Goal: Information Seeking & Learning: Learn about a topic

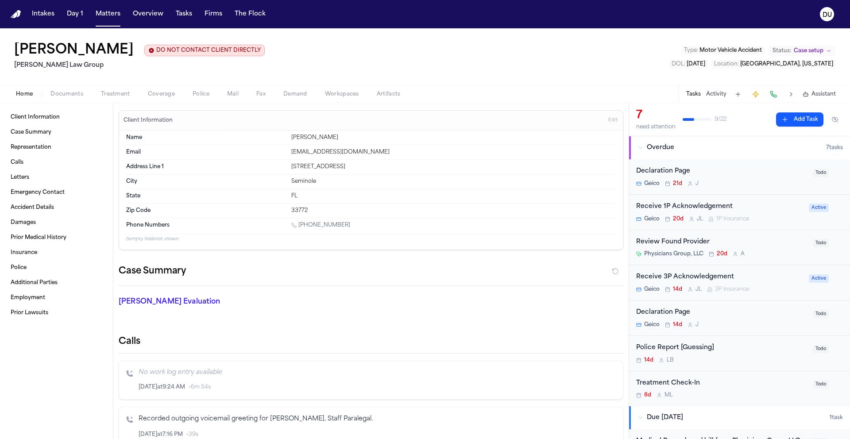
click at [21, 12] on img "Home" at bounding box center [16, 14] width 11 height 8
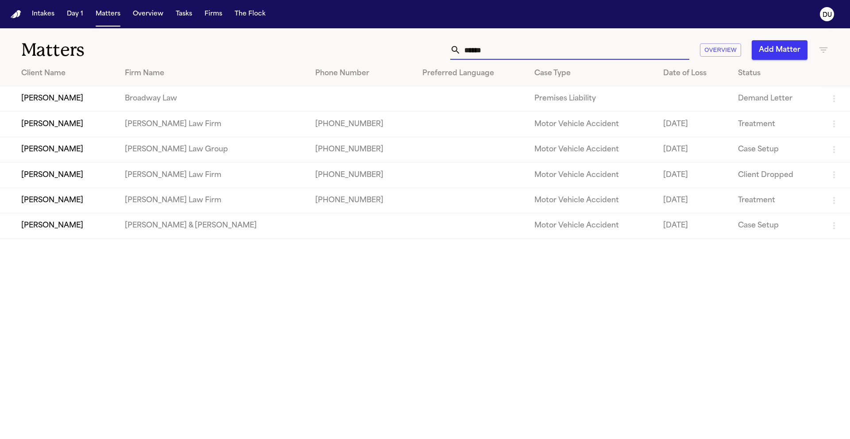
click at [544, 42] on input "******" at bounding box center [575, 49] width 228 height 19
drag, startPoint x: 468, startPoint y: 46, endPoint x: 445, endPoint y: 43, distance: 23.6
click at [445, 43] on div "****** Overview Add Matter" at bounding box center [542, 49] width 573 height 19
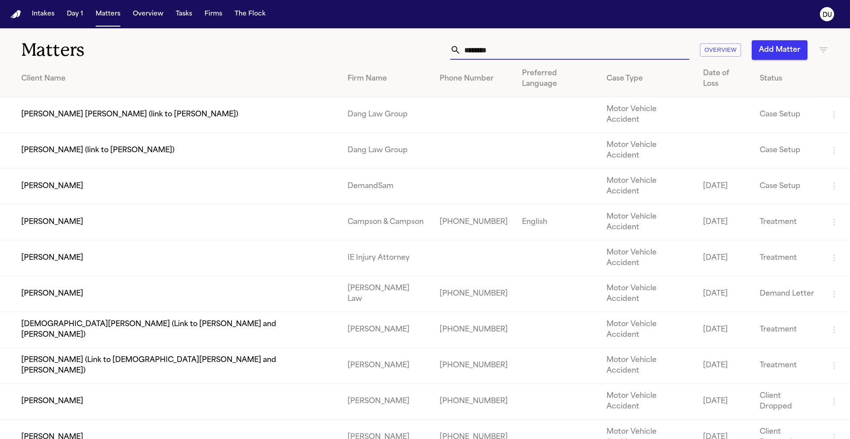
type input "*******"
click at [81, 240] on td "[PERSON_NAME]" at bounding box center [170, 258] width 341 height 36
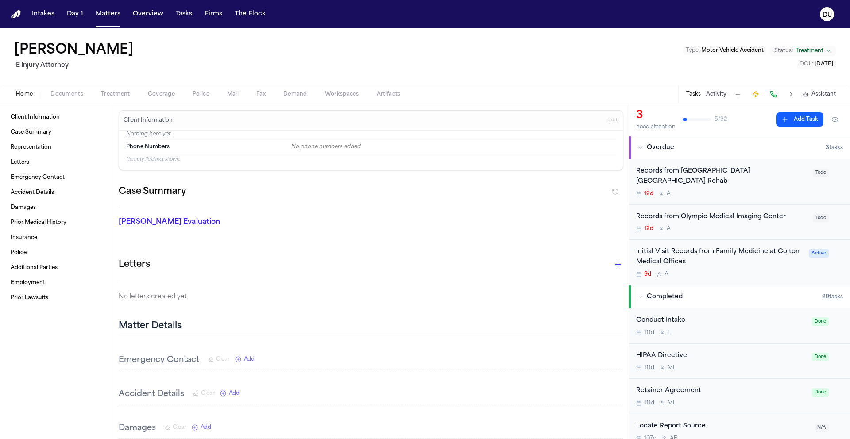
click at [665, 178] on div "Records from [GEOGRAPHIC_DATA] [GEOGRAPHIC_DATA] Rehab" at bounding box center [721, 176] width 171 height 20
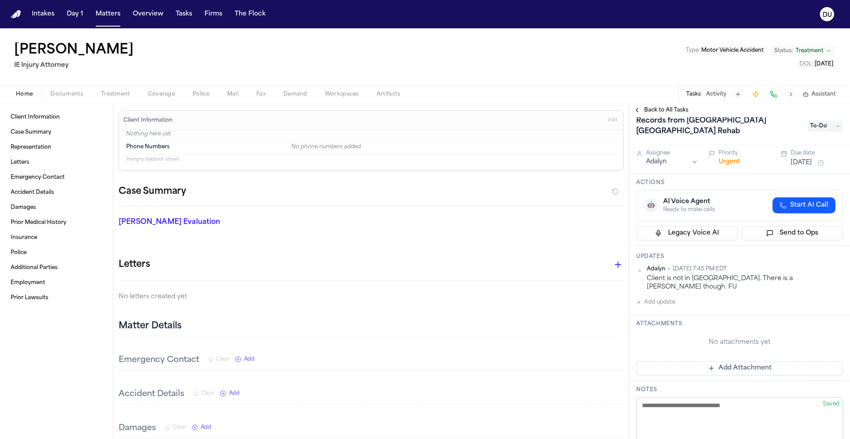
scroll to position [12, 0]
click at [679, 108] on span "Back to All Tasks" at bounding box center [666, 110] width 44 height 7
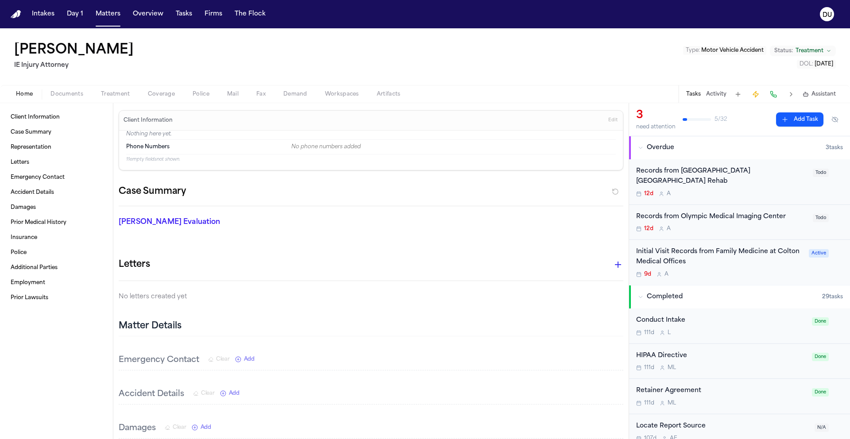
click at [695, 214] on div "Records from Olympic Medical Imaging Center" at bounding box center [721, 217] width 171 height 10
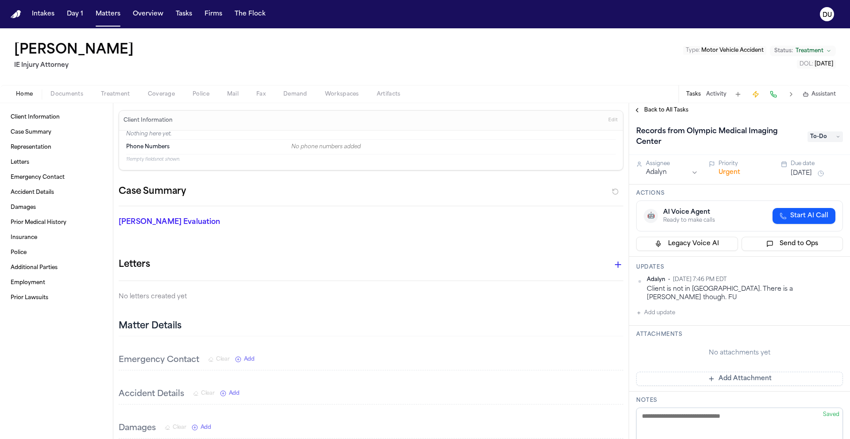
click at [672, 108] on span "Back to All Tasks" at bounding box center [666, 110] width 44 height 7
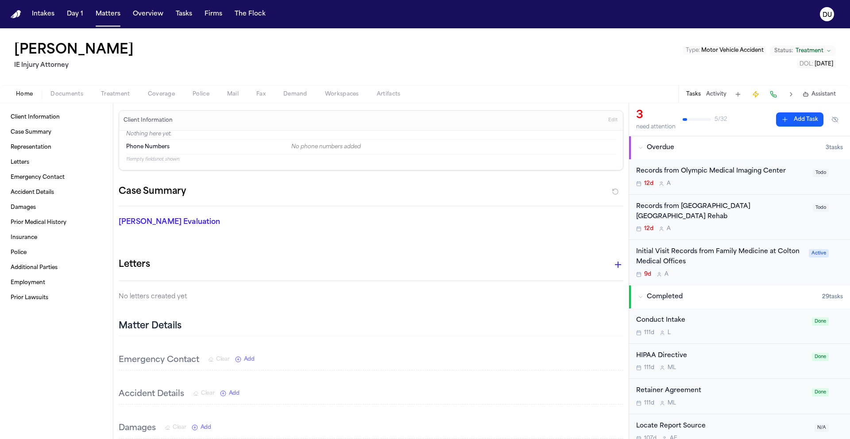
click at [685, 248] on div "Initial Visit Records from Family Medicine at Colton Medical Offices" at bounding box center [719, 257] width 167 height 20
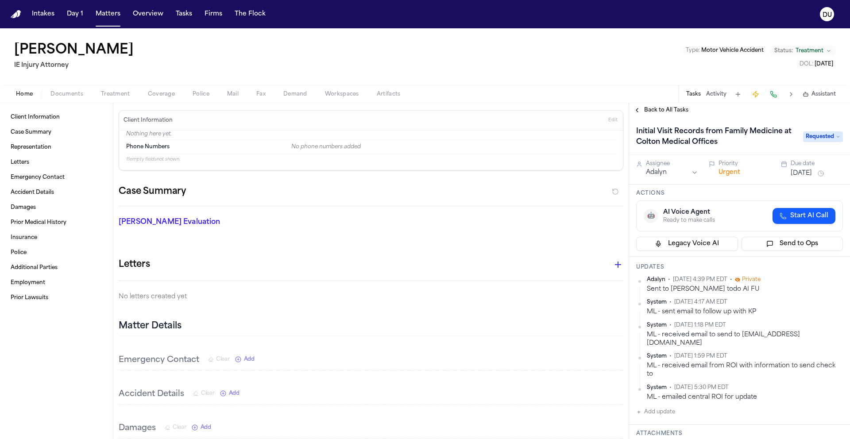
click at [671, 108] on span "Back to All Tasks" at bounding box center [666, 110] width 44 height 7
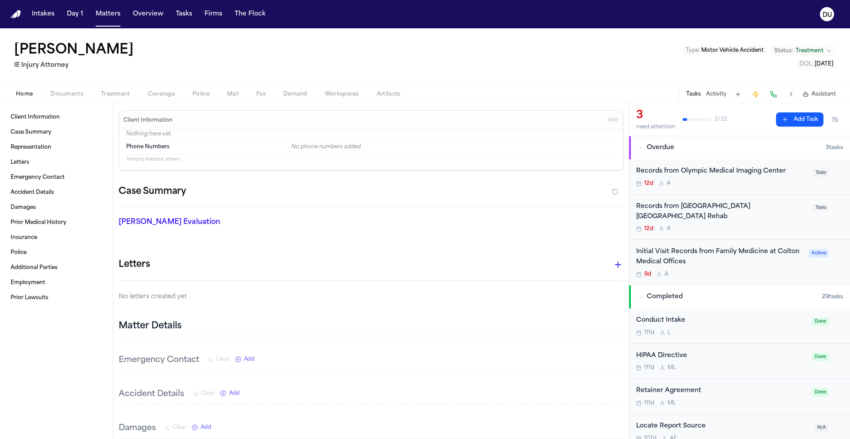
click at [688, 213] on div "Records from [GEOGRAPHIC_DATA] [GEOGRAPHIC_DATA] Rehab" at bounding box center [721, 212] width 171 height 20
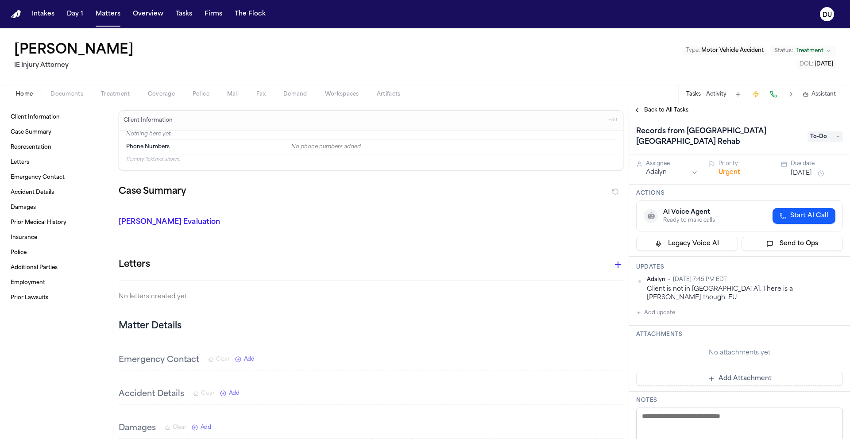
click at [657, 108] on span "Back to All Tasks" at bounding box center [666, 110] width 44 height 7
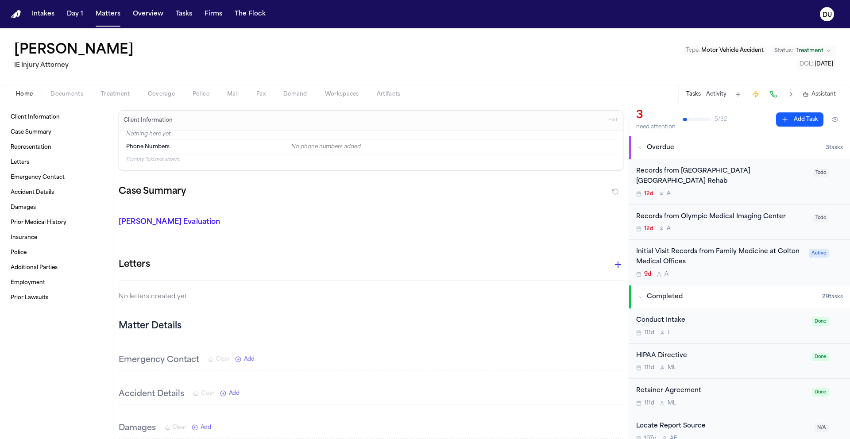
click at [69, 96] on span "Documents" at bounding box center [66, 94] width 33 height 7
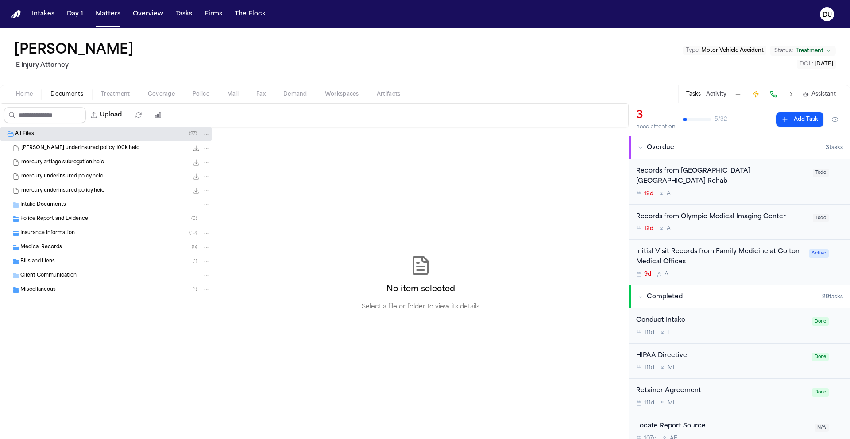
click at [69, 96] on span "Documents" at bounding box center [66, 94] width 33 height 7
click at [71, 214] on div "Police Report and Evidence ( 6 )" at bounding box center [106, 219] width 212 height 14
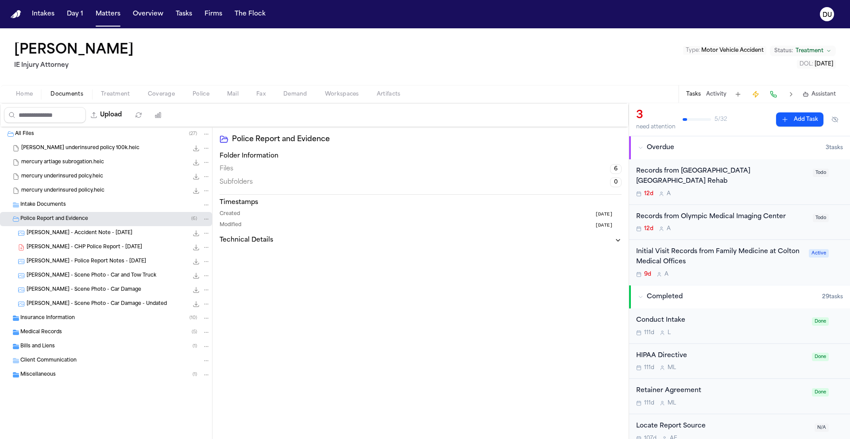
click at [94, 204] on div "Intake Documents" at bounding box center [115, 205] width 190 height 8
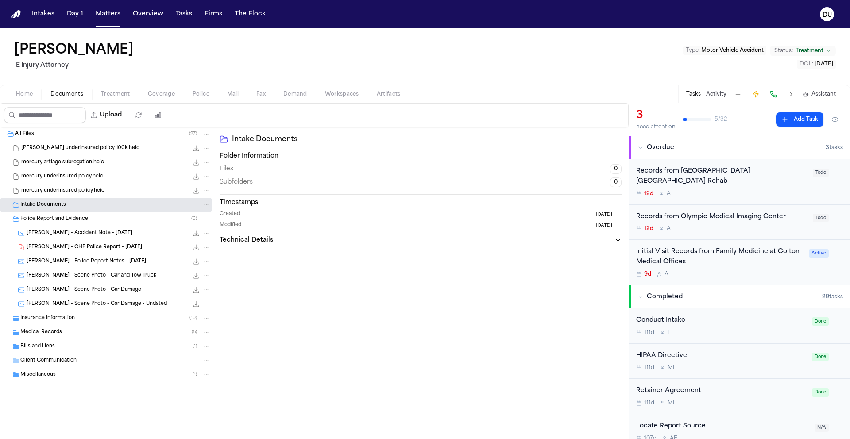
click at [60, 316] on span "Insurance Information" at bounding box center [47, 319] width 54 height 8
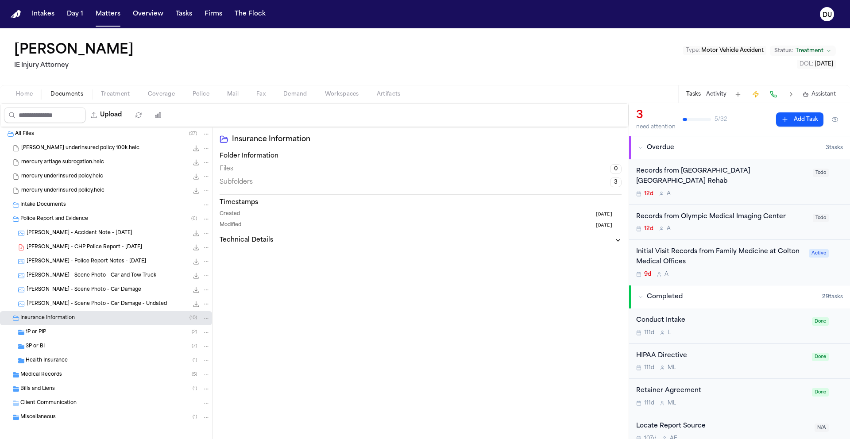
click at [48, 376] on span "Medical Records" at bounding box center [41, 376] width 42 height 8
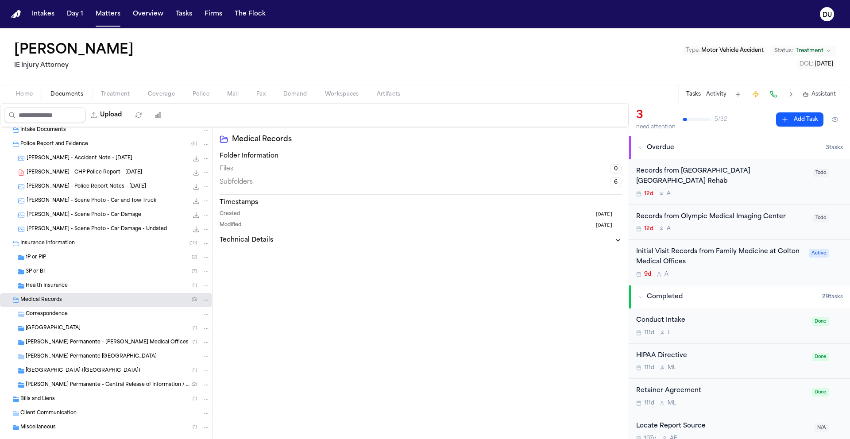
scroll to position [91, 0]
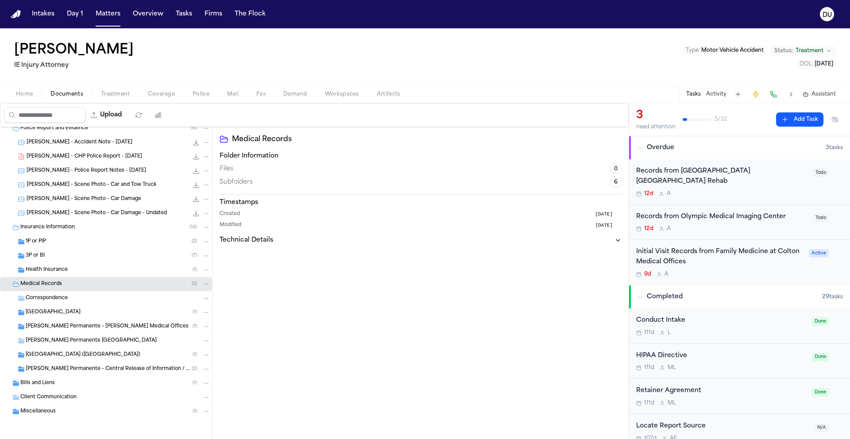
click at [81, 316] on span "[GEOGRAPHIC_DATA]" at bounding box center [53, 313] width 55 height 8
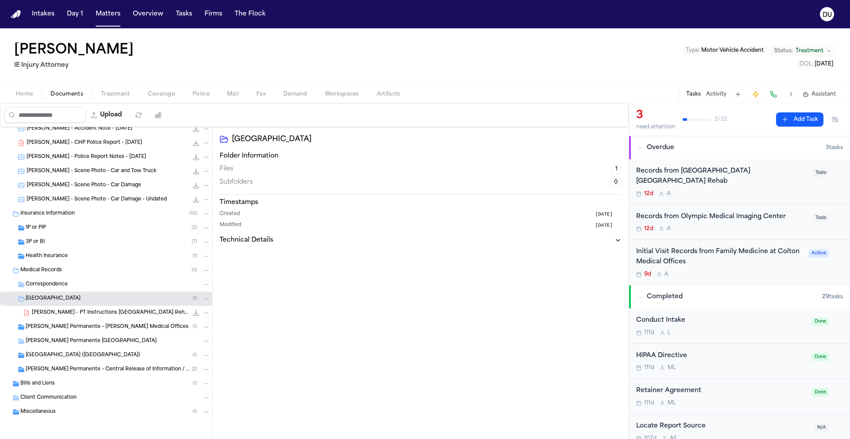
scroll to position [105, 0]
click at [40, 384] on span "Bills and Liens" at bounding box center [37, 384] width 35 height 8
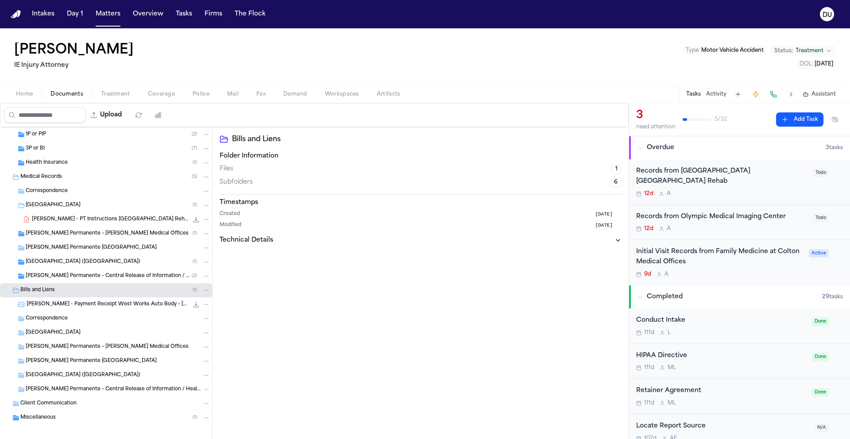
scroll to position [204, 0]
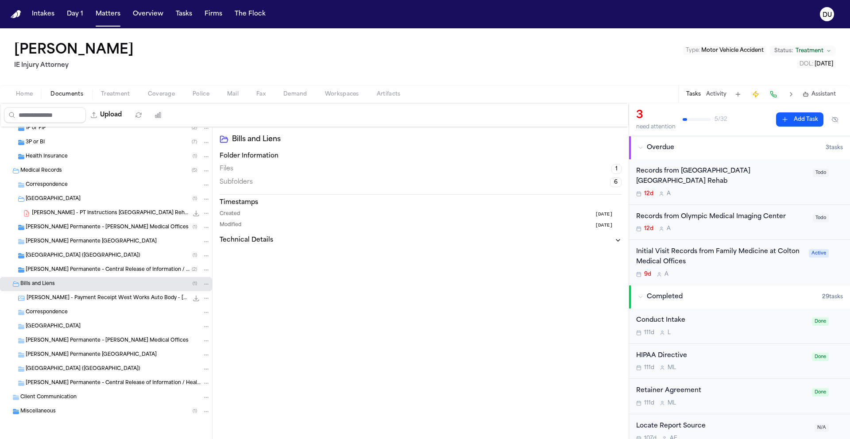
click at [46, 411] on span "Miscellaneous" at bounding box center [37, 412] width 35 height 8
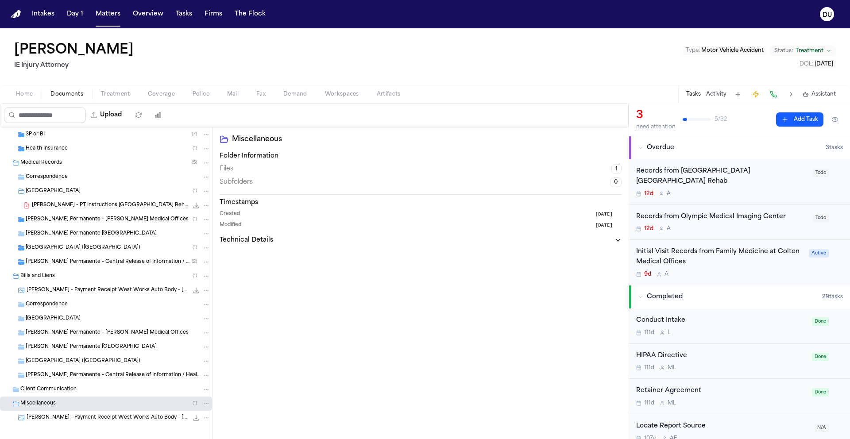
scroll to position [218, 0]
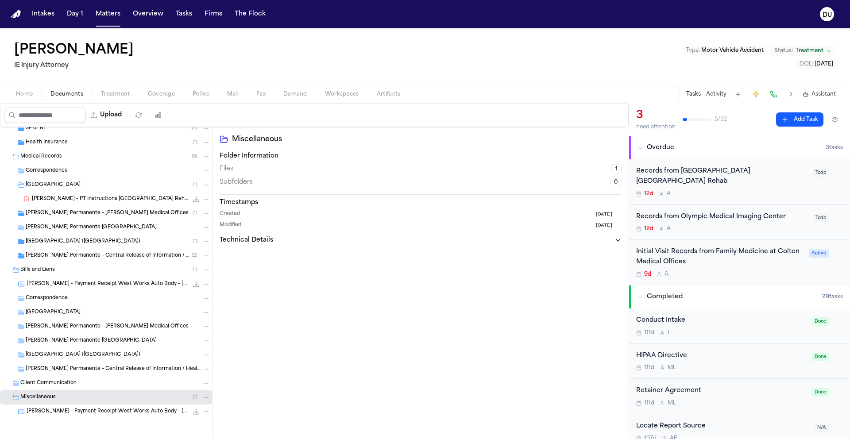
click at [66, 386] on span "Client Communication" at bounding box center [48, 384] width 56 height 8
click at [75, 369] on span "[PERSON_NAME] Permanente – Central Release of Information / Health Information …" at bounding box center [113, 370] width 175 height 8
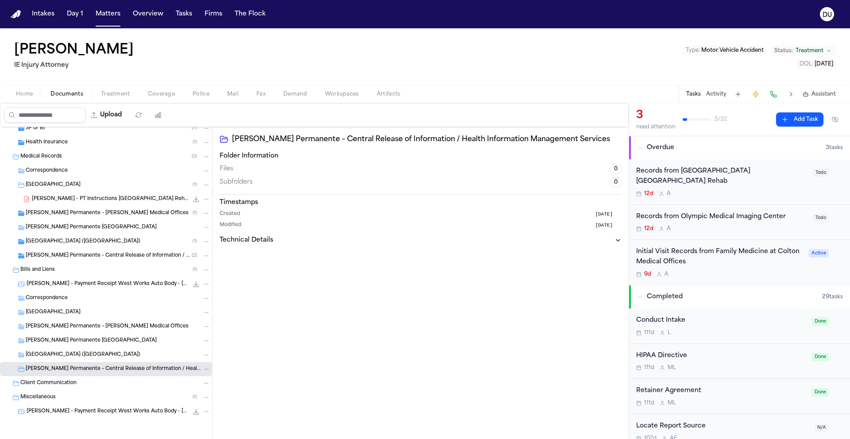
click at [89, 353] on span "[GEOGRAPHIC_DATA] ([GEOGRAPHIC_DATA])" at bounding box center [83, 356] width 115 height 8
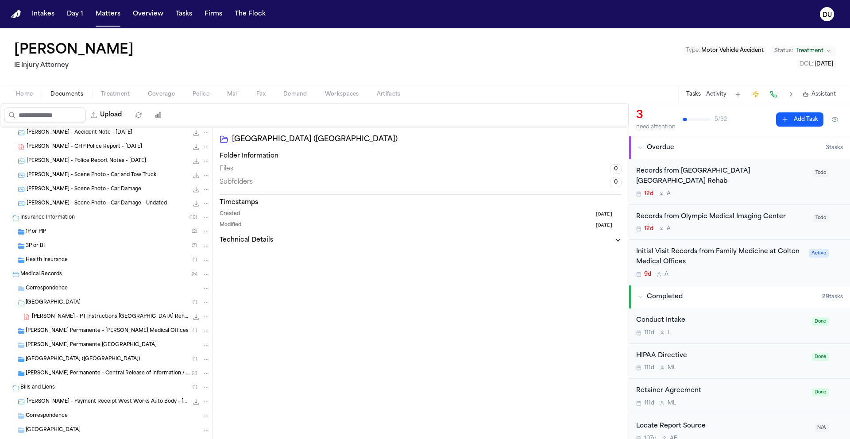
scroll to position [95, 0]
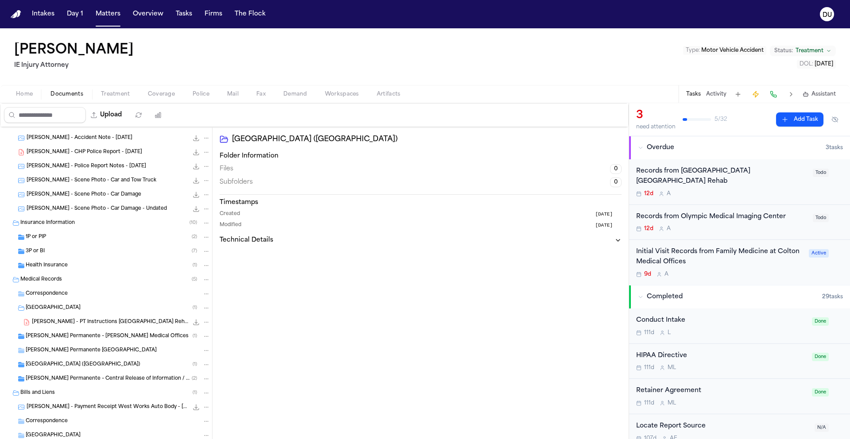
click at [62, 269] on span "Health Insurance" at bounding box center [47, 266] width 42 height 8
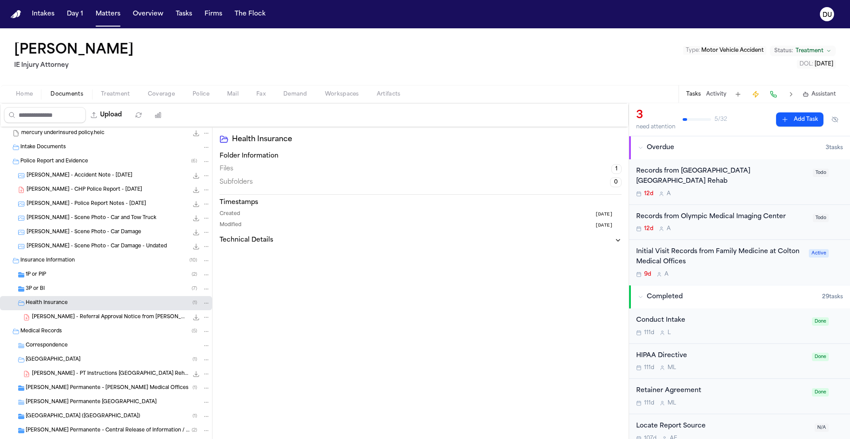
scroll to position [0, 0]
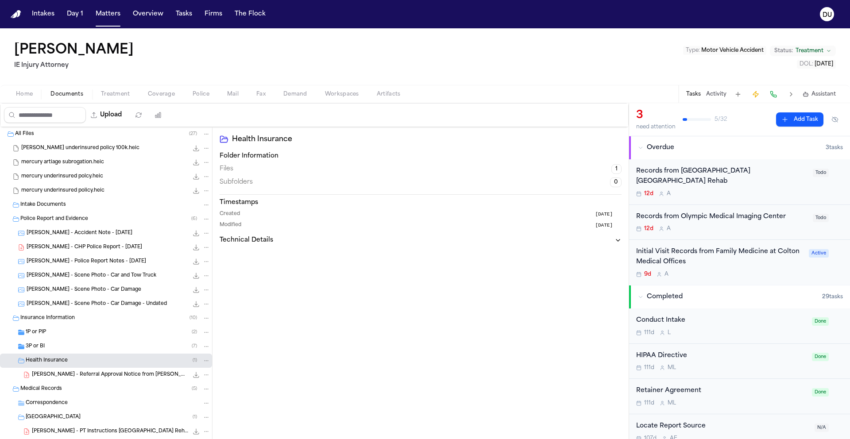
click at [57, 205] on span "Intake Documents" at bounding box center [43, 205] width 46 height 8
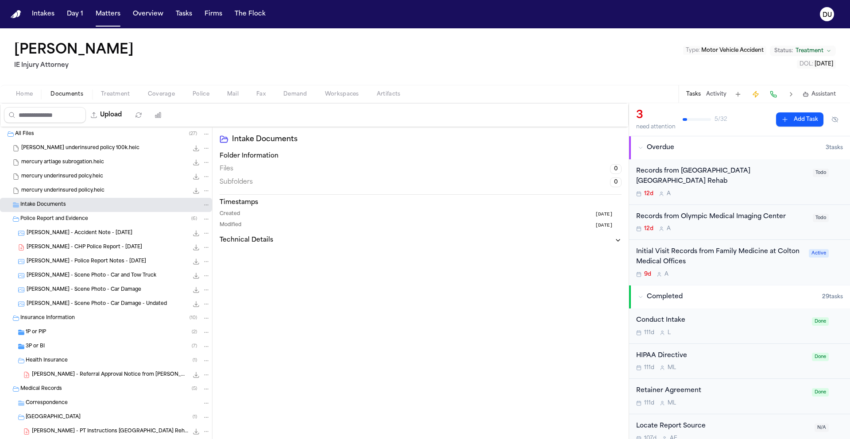
click at [70, 207] on div "Intake Documents" at bounding box center [115, 205] width 190 height 8
click at [28, 202] on span "Intake Documents" at bounding box center [43, 205] width 46 height 8
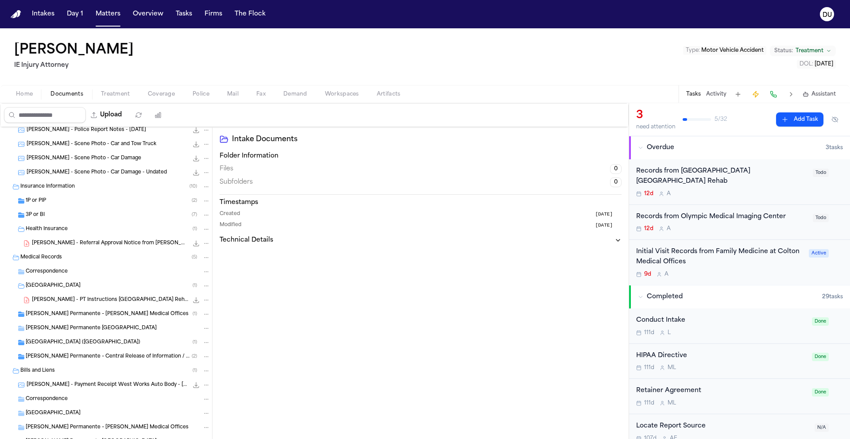
scroll to position [132, 0]
click at [99, 297] on span "[PERSON_NAME] - PT Instructions [GEOGRAPHIC_DATA] Rehab - [DATE]" at bounding box center [110, 300] width 156 height 8
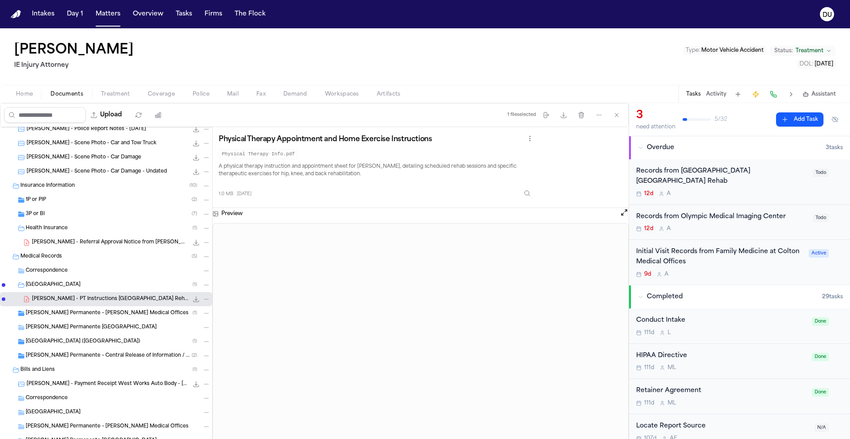
click at [117, 317] on div "[PERSON_NAME] Permanente – [PERSON_NAME] Medical Offices ( 1 )" at bounding box center [106, 313] width 212 height 14
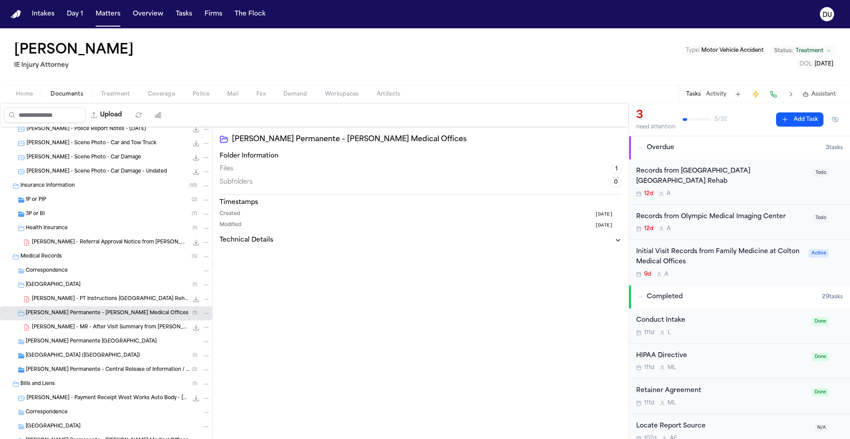
click at [118, 330] on span "[PERSON_NAME] - MR - After Visit Summary from [PERSON_NAME] Permanente - [DATE]" at bounding box center [110, 328] width 156 height 8
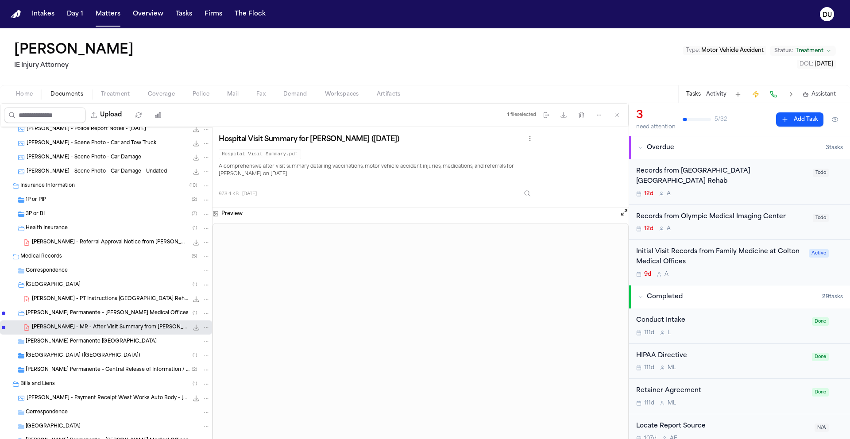
click at [684, 258] on div "Initial Visit Records from Family Medicine at Colton Medical Offices" at bounding box center [719, 257] width 167 height 20
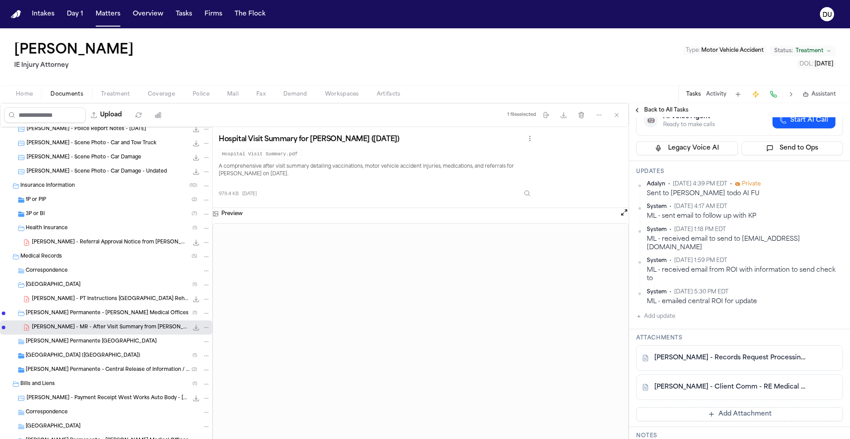
scroll to position [139, 0]
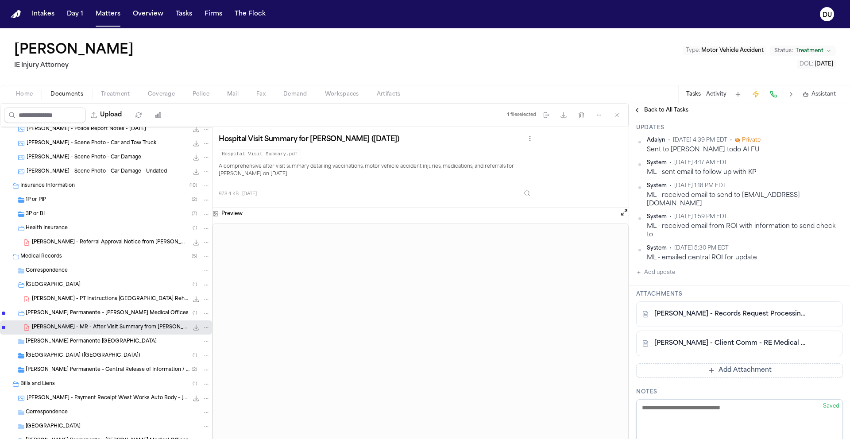
click at [750, 310] on link "[PERSON_NAME] - Records Request Processing Notice - [DATE]" at bounding box center [730, 314] width 153 height 9
click at [737, 339] on link "[PERSON_NAME] - Client Comm - RE Medical Records Request - [DATE]" at bounding box center [730, 343] width 153 height 9
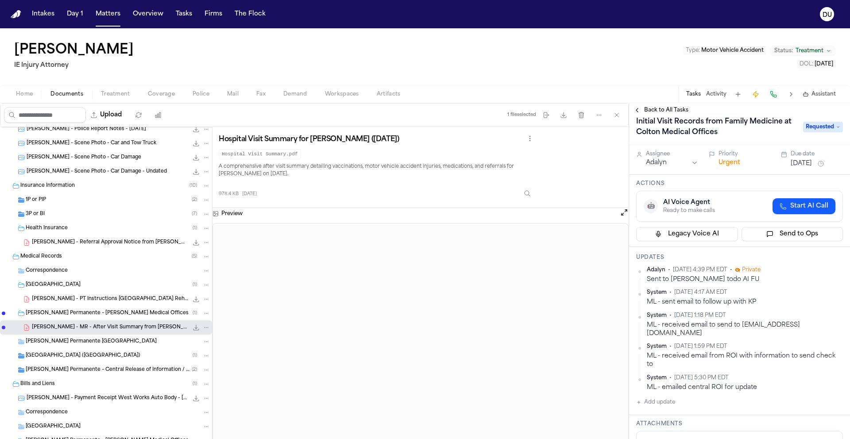
scroll to position [0, 0]
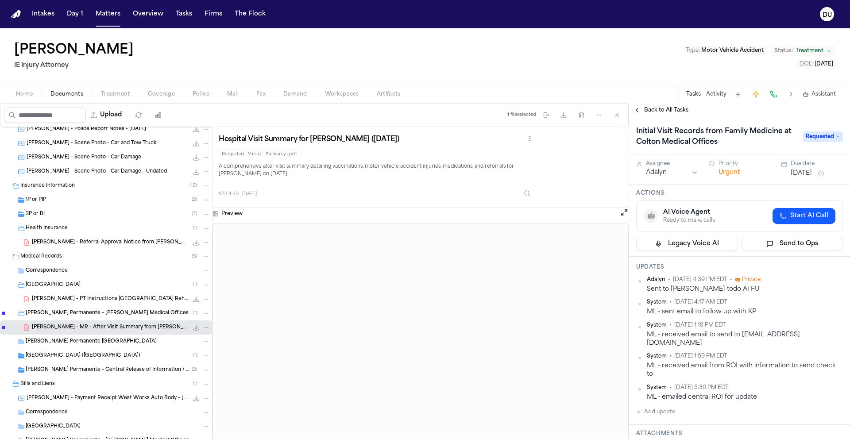
drag, startPoint x: 752, startPoint y: 306, endPoint x: 685, endPoint y: 3, distance: 310.5
